Goal: Task Accomplishment & Management: Manage account settings

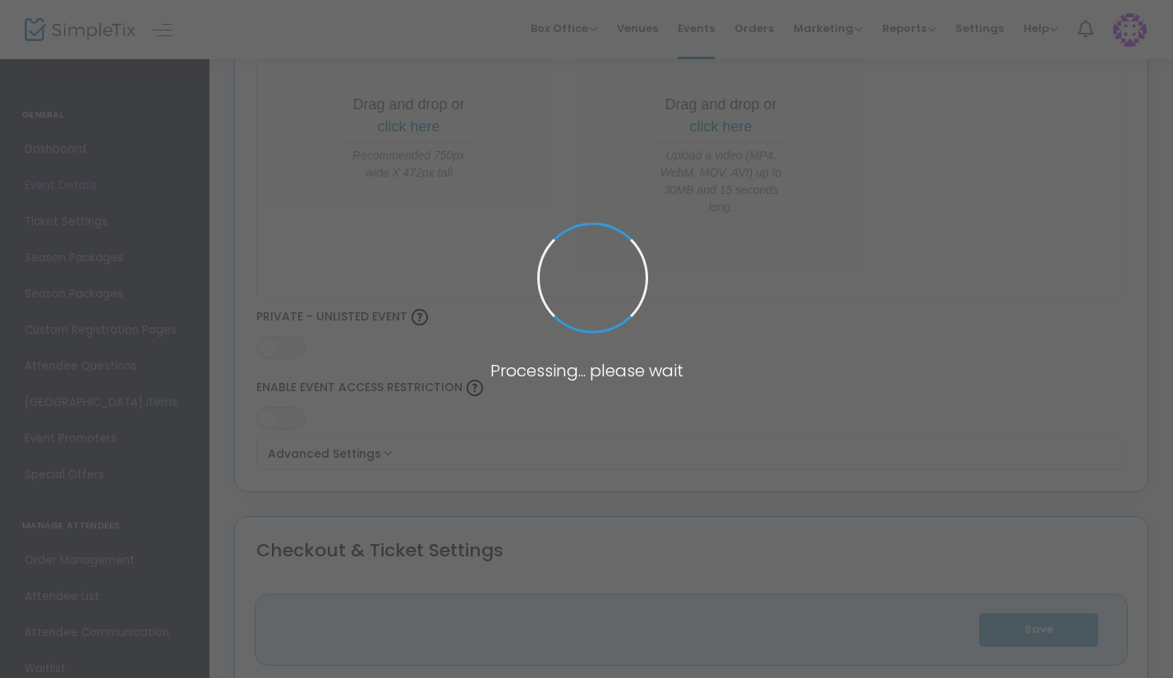
type input "2025 Military General Admission"
type textarea "Celebrate the magic of fall at [PERSON_NAME]’s Pumpkin Patch & Apple Orchard. O…"
type input "7.500 %"
type input "Buy Tickets"
type input "Valas Pumpkin Patch & Apple Orchard (valas)"
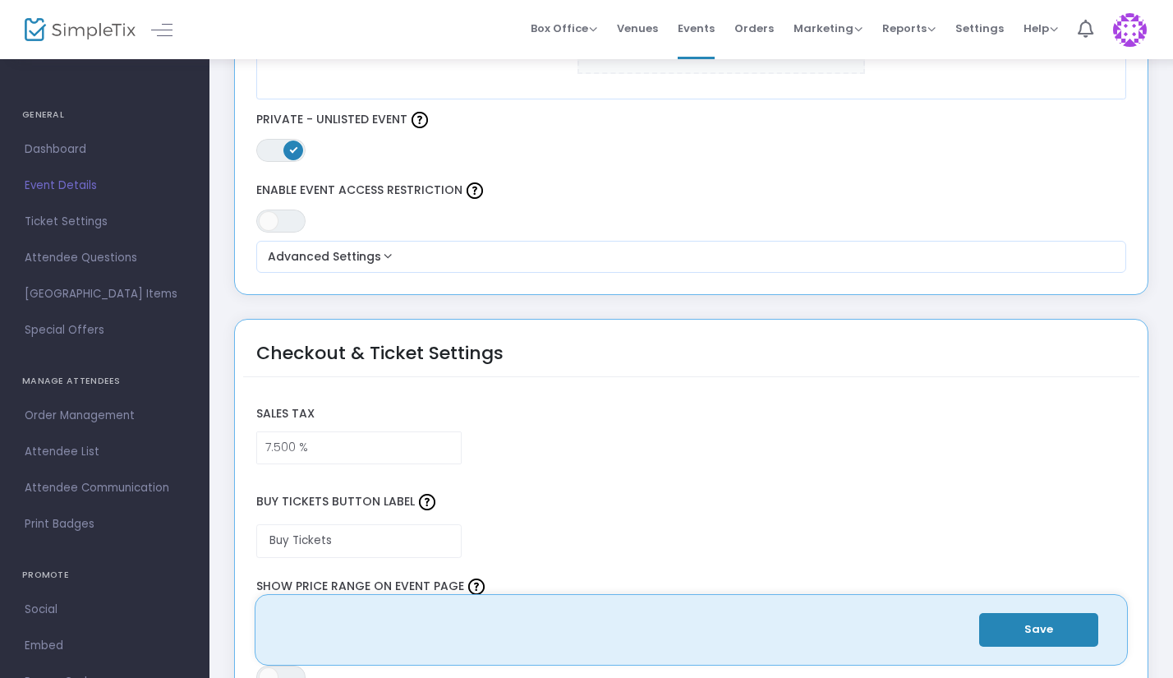
scroll to position [982, 0]
click at [106, 448] on span "Attendee List" at bounding box center [105, 451] width 160 height 21
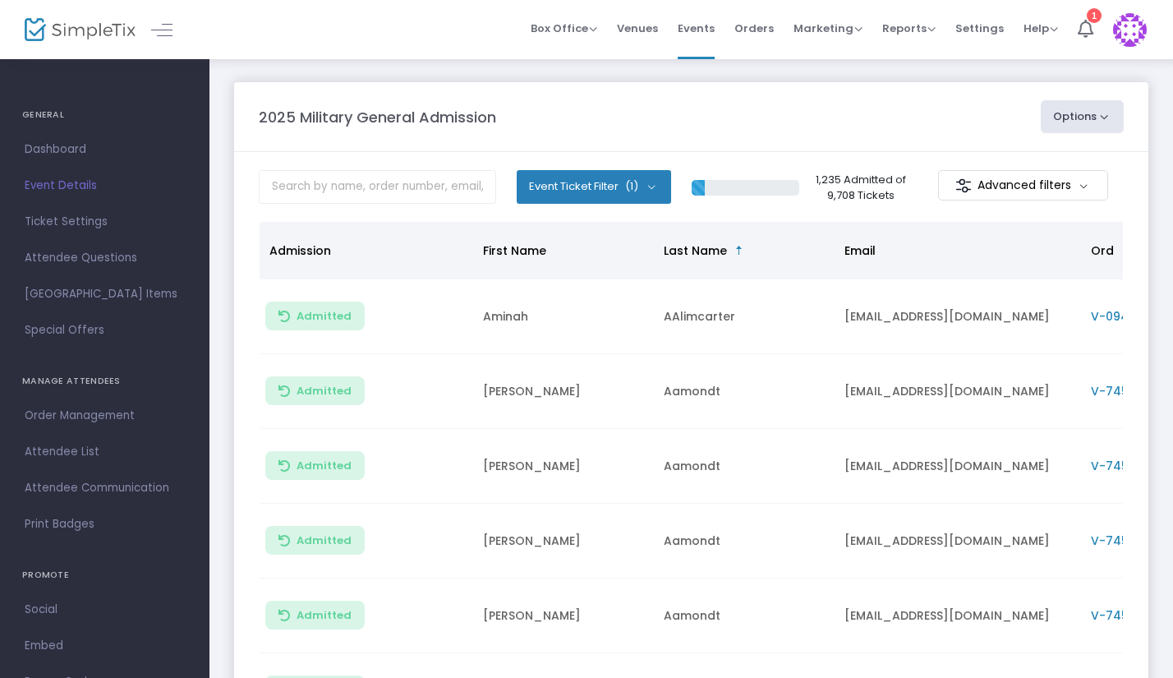
click at [1099, 124] on button "Options" at bounding box center [1083, 116] width 84 height 33
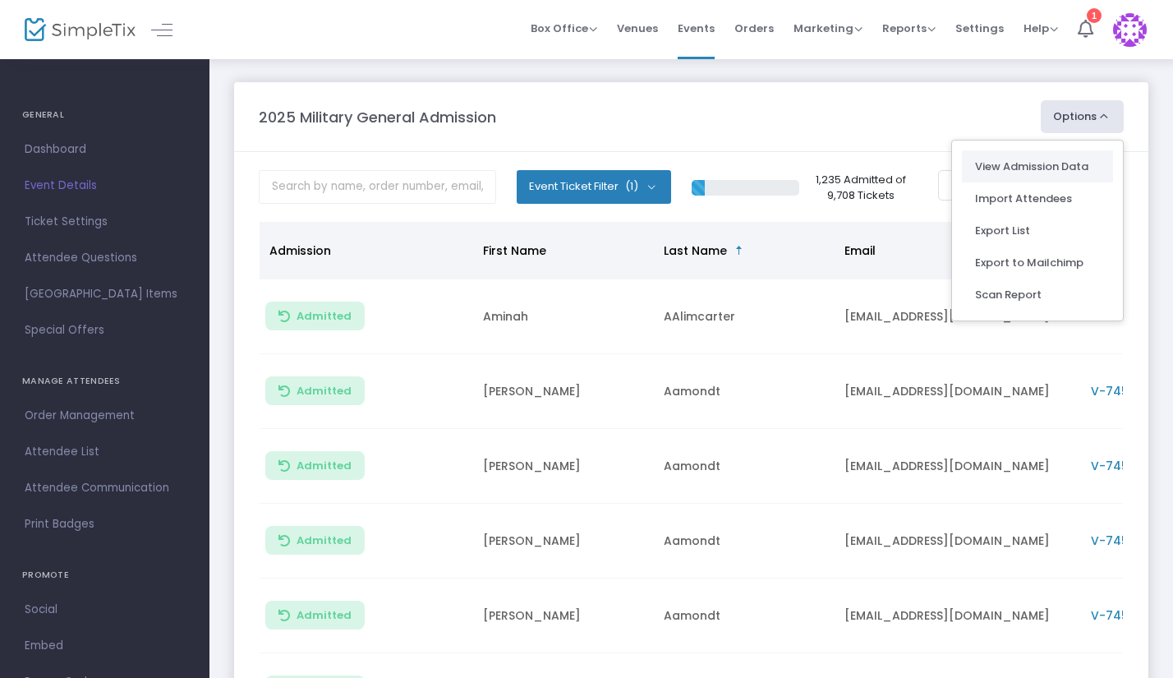
click at [1026, 168] on link "View Admission Data" at bounding box center [1037, 167] width 125 height 16
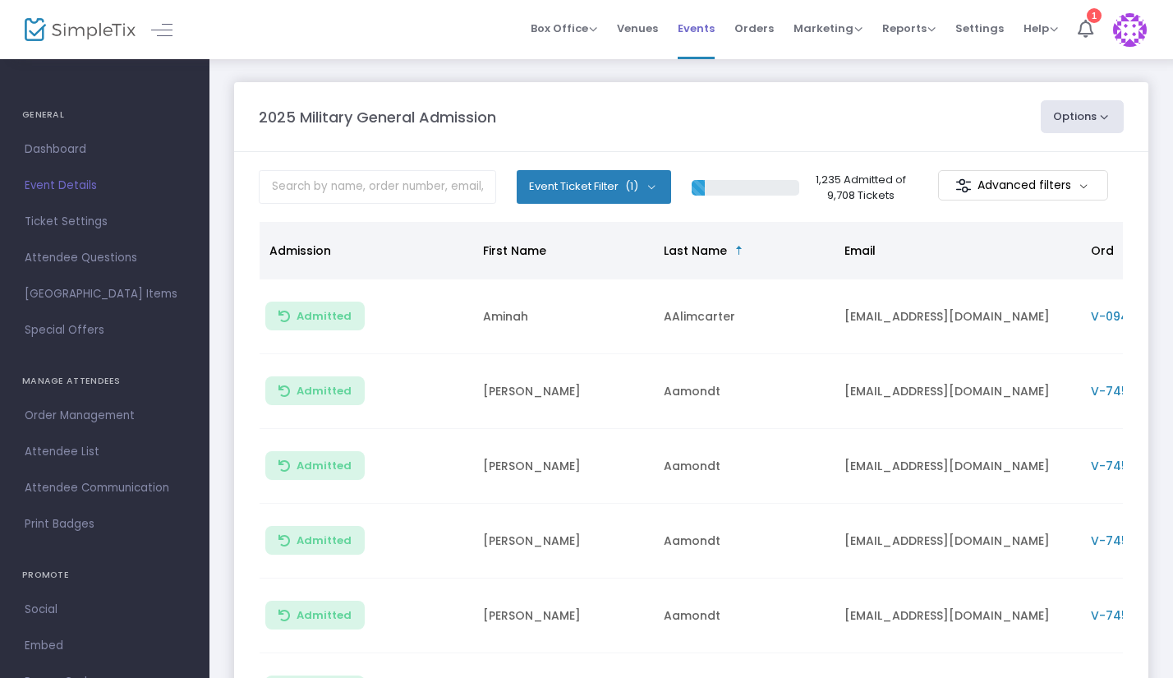
click at [701, 36] on span "Events" at bounding box center [696, 28] width 37 height 42
